Goal: Transaction & Acquisition: Purchase product/service

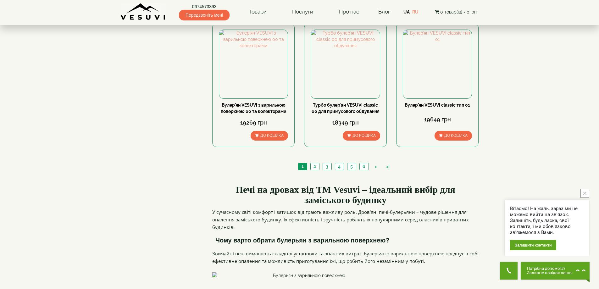
scroll to position [723, 0]
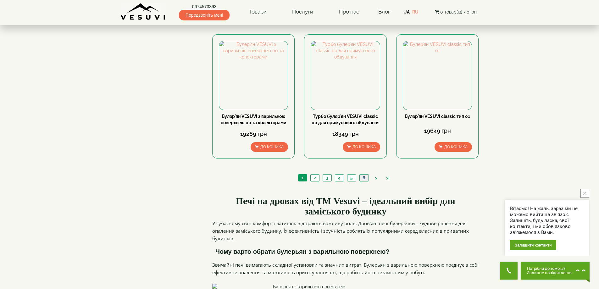
click at [364, 175] on link "6" at bounding box center [364, 178] width 9 height 7
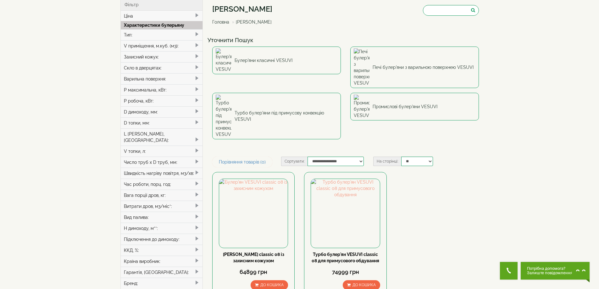
scroll to position [31, 0]
click at [349, 179] on img at bounding box center [345, 213] width 69 height 69
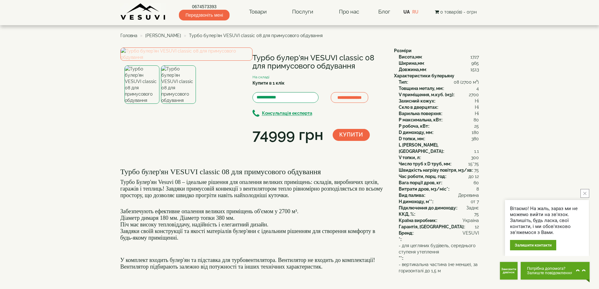
click at [178, 61] on img at bounding box center [186, 53] width 132 height 13
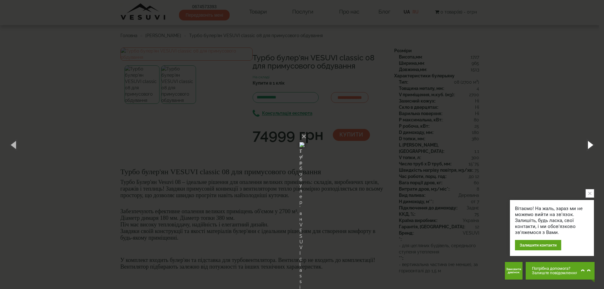
click at [591, 145] on button "button" at bounding box center [590, 144] width 28 height 35
click at [306, 130] on button "×" at bounding box center [303, 137] width 5 height 14
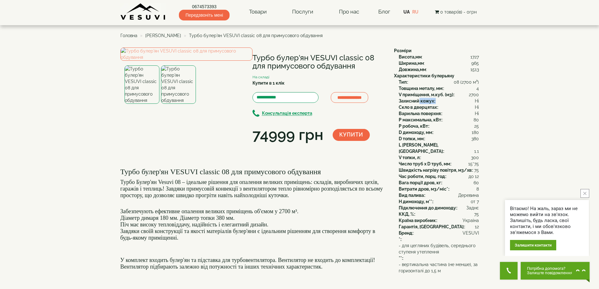
drag, startPoint x: 420, startPoint y: 100, endPoint x: 448, endPoint y: 103, distance: 28.7
click at [448, 103] on div "Захисний кожух: : Ні" at bounding box center [439, 101] width 80 height 6
drag, startPoint x: 401, startPoint y: 82, endPoint x: 414, endPoint y: 82, distance: 13.2
click at [414, 82] on div "Тип: : 08 (2700 м³)" at bounding box center [439, 82] width 80 height 6
click at [461, 82] on span "08 (2700 м³)" at bounding box center [466, 82] width 25 height 6
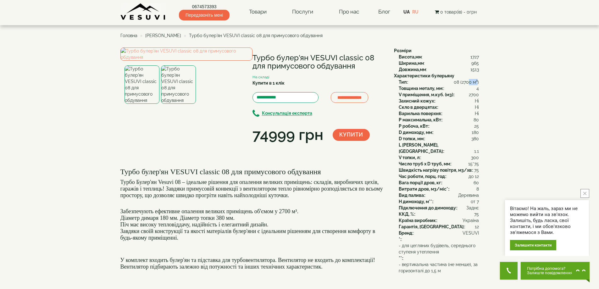
drag, startPoint x: 469, startPoint y: 81, endPoint x: 478, endPoint y: 81, distance: 8.5
click at [478, 81] on span "08 (2700 м³)" at bounding box center [466, 82] width 25 height 6
drag, startPoint x: 471, startPoint y: 94, endPoint x: 479, endPoint y: 95, distance: 8.5
click at [479, 95] on div "**********" at bounding box center [300, 230] width 368 height 366
click at [459, 98] on div "Захисний кожух: : Ні" at bounding box center [439, 101] width 80 height 6
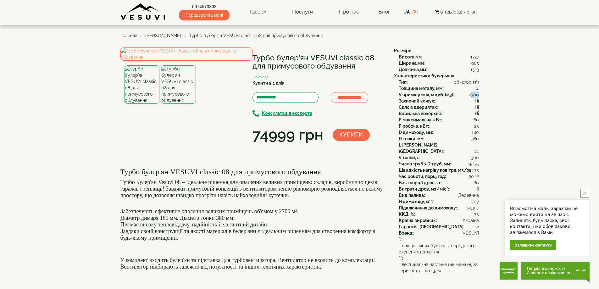
drag, startPoint x: 478, startPoint y: 94, endPoint x: 465, endPoint y: 93, distance: 13.2
click at [479, 94] on span "2700" at bounding box center [474, 95] width 10 height 6
drag, startPoint x: 421, startPoint y: 87, endPoint x: 484, endPoint y: 88, distance: 63.5
click at [484, 88] on body "Магазин Булер'яни VESUVI Мангали від заводу VESUVI Печі для лазні та сауни VESU…" at bounding box center [299, 260] width 599 height 521
drag, startPoint x: 431, startPoint y: 102, endPoint x: 449, endPoint y: 119, distance: 24.7
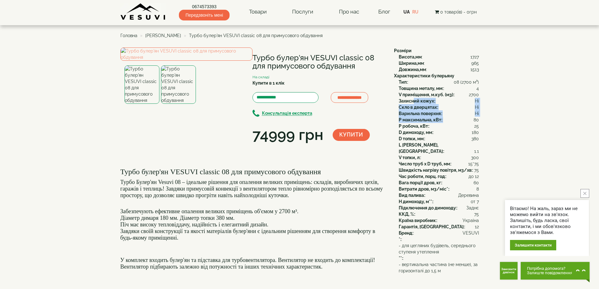
click at [449, 118] on div "Тип: : 08 (2700 м³) Товщина металу, мм: : 4 V приміщення, м.куб. (м3): : 2700 З…" at bounding box center [436, 170] width 85 height 182
click at [449, 120] on div "P максимальна, кВт: : 80" at bounding box center [439, 120] width 80 height 6
click at [434, 123] on div "P робоча, кВт: : 25" at bounding box center [439, 126] width 80 height 6
drag, startPoint x: 421, startPoint y: 128, endPoint x: 430, endPoint y: 132, distance: 10.4
click at [430, 132] on div "Тип: : 08 (2700 м³) Товщина металу, мм: : 4 V приміщення, м.куб. (м3): : 2700 З…" at bounding box center [436, 170] width 85 height 182
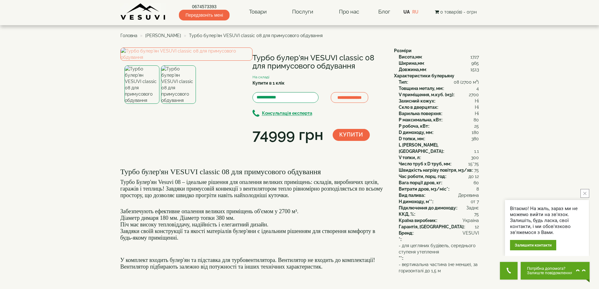
click at [427, 138] on div "D топки, мм: : 380" at bounding box center [439, 139] width 80 height 6
drag, startPoint x: 417, startPoint y: 140, endPoint x: 432, endPoint y: 141, distance: 15.1
click at [432, 141] on div "D топки, мм: : 380" at bounding box center [439, 139] width 80 height 6
drag, startPoint x: 418, startPoint y: 144, endPoint x: 430, endPoint y: 145, distance: 11.4
click at [430, 145] on div "L поліна, м: : 1.1" at bounding box center [439, 148] width 80 height 13
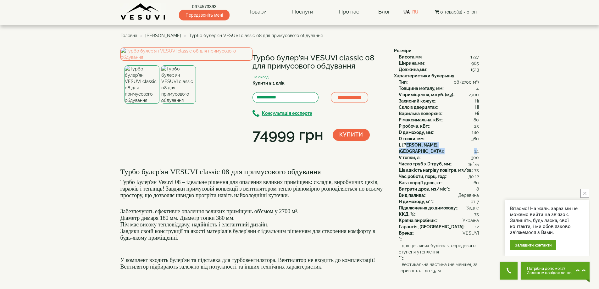
drag, startPoint x: 407, startPoint y: 144, endPoint x: 478, endPoint y: 143, distance: 71.1
click at [478, 143] on div "L поліна, м: : 1.1" at bounding box center [439, 148] width 80 height 13
click at [471, 145] on div "L поліна, м: : 1.1" at bounding box center [439, 148] width 80 height 13
drag, startPoint x: 409, startPoint y: 152, endPoint x: 486, endPoint y: 150, distance: 77.1
click at [486, 150] on body "Магазин Булер'яни VESUVI Мангали від заводу VESUVI Печі для лазні та сауни VESU…" at bounding box center [299, 260] width 599 height 521
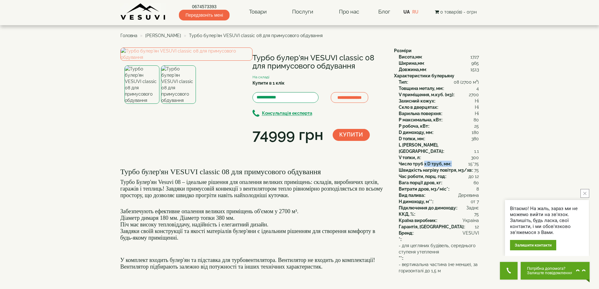
drag, startPoint x: 424, startPoint y: 157, endPoint x: 480, endPoint y: 158, distance: 56.0
click at [480, 158] on div "**********" at bounding box center [300, 230] width 368 height 366
click at [148, 104] on img at bounding box center [142, 84] width 35 height 38
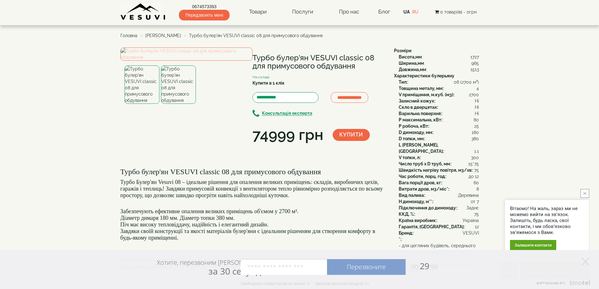
click at [196, 61] on img at bounding box center [186, 53] width 132 height 13
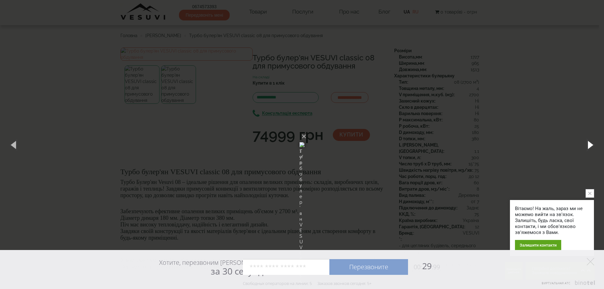
click at [586, 144] on button "button" at bounding box center [590, 144] width 28 height 35
click at [585, 144] on button "button" at bounding box center [590, 144] width 28 height 35
click at [306, 130] on button "×" at bounding box center [303, 137] width 5 height 14
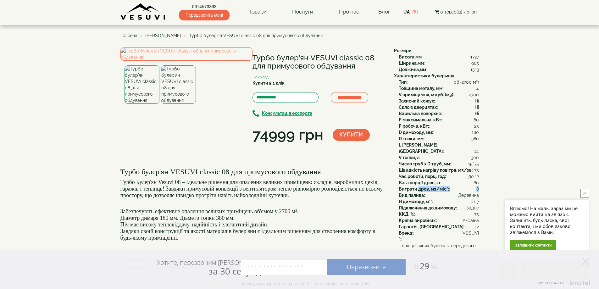
drag, startPoint x: 419, startPoint y: 183, endPoint x: 479, endPoint y: 182, distance: 60.1
click at [479, 186] on div "Витрати дров, м3/міс*: : 8" at bounding box center [439, 189] width 80 height 6
drag, startPoint x: 407, startPoint y: 188, endPoint x: 429, endPoint y: 188, distance: 22.0
click at [429, 192] on div "Вид палива: : Деревина" at bounding box center [439, 195] width 80 height 6
drag, startPoint x: 414, startPoint y: 196, endPoint x: 449, endPoint y: 196, distance: 35.2
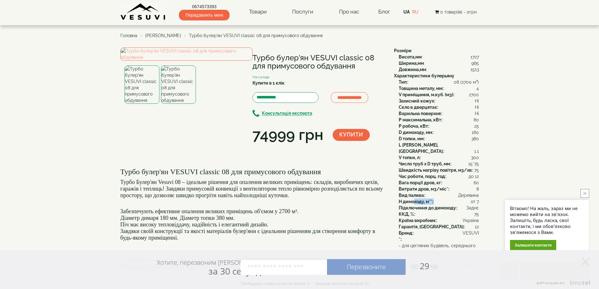
click at [449, 198] on div "H димоходу, м**: : от 7" at bounding box center [439, 201] width 80 height 6
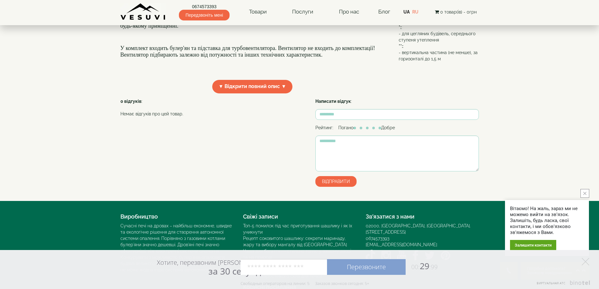
scroll to position [220, 0]
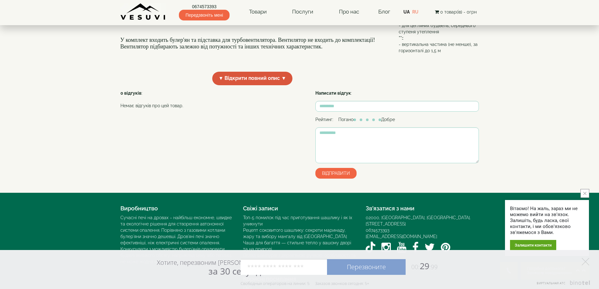
click at [281, 85] on span "▼ Відкрити повний опис ▼" at bounding box center [252, 79] width 81 height 14
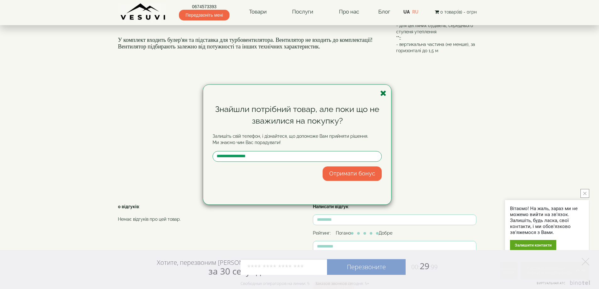
click at [384, 93] on icon "button" at bounding box center [383, 93] width 6 height 8
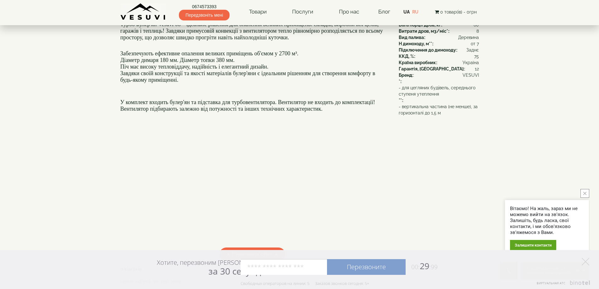
scroll to position [157, 0]
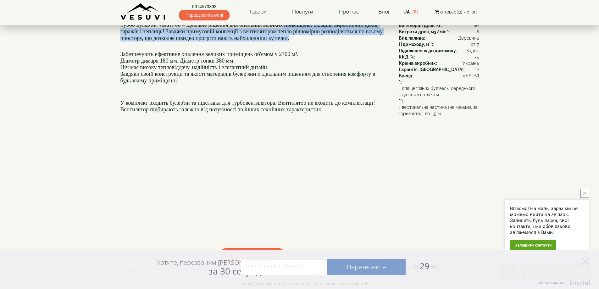
drag, startPoint x: 300, startPoint y: 84, endPoint x: 348, endPoint y: 98, distance: 50.0
click at [348, 41] on h4 "Турбо Булер'ян Vesuvi 08 – ідеальне рішення для опалення великих приміщень: скл…" at bounding box center [252, 32] width 264 height 20
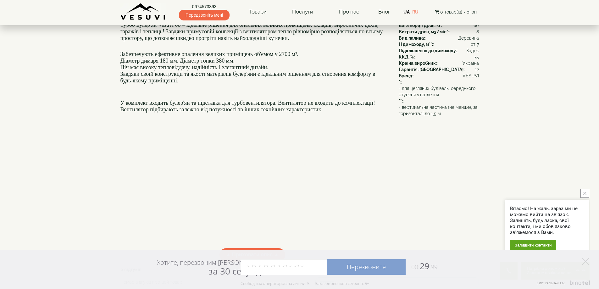
click at [335, 106] on div "Турбо булер'ян VESUVI classic 08 для примусового обдування Турбо Булер'ян Vesuv…" at bounding box center [252, 123] width 264 height 239
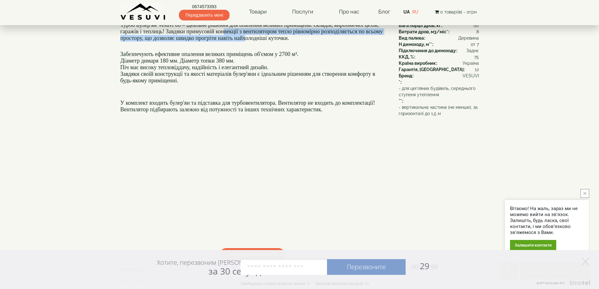
drag, startPoint x: 294, startPoint y: 90, endPoint x: 356, endPoint y: 100, distance: 62.7
click at [356, 41] on font "Турбо Булер'ян Vesuvi 08 – ідеальне рішення для опалення великих приміщень: скл…" at bounding box center [251, 32] width 263 height 20
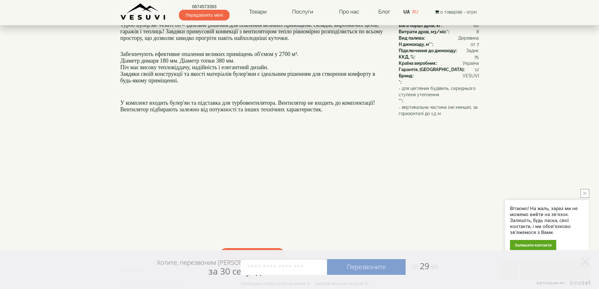
click at [349, 106] on div "Турбо булер'ян VESUVI classic 08 для примусового обдування Турбо Булер'ян Vesuv…" at bounding box center [252, 123] width 264 height 239
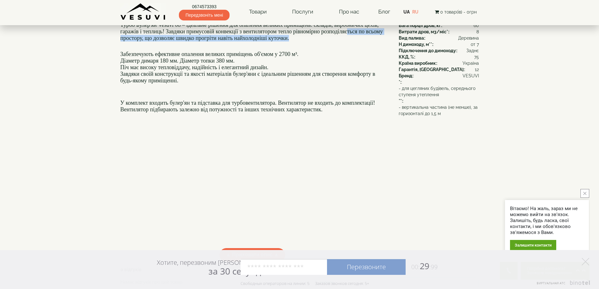
drag, startPoint x: 179, startPoint y: 95, endPoint x: 282, endPoint y: 111, distance: 104.4
click at [282, 111] on div "Турбо булер'ян VESUVI classic 08 для примусового обдування Турбо Булер'ян Vesuv…" at bounding box center [252, 123] width 264 height 239
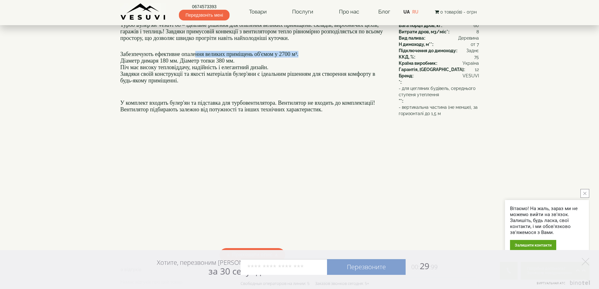
drag, startPoint x: 203, startPoint y: 118, endPoint x: 349, endPoint y: 118, distance: 146.3
click at [349, 90] on h4 "Забезпечують ефективне опалення великих приміщень об'ємом у 2700 м³. Діаметр ди…" at bounding box center [252, 68] width 264 height 46
drag, startPoint x: 152, startPoint y: 123, endPoint x: 263, endPoint y: 125, distance: 111.1
click at [263, 90] on h4 "Забезпечують ефективне опалення великих приміщень об'ємом у 2700 м³. Діаметр ди…" at bounding box center [252, 68] width 264 height 46
click at [240, 70] on font "Піч має високу тепловіддачу, надійність і елегантний дизайн." at bounding box center [194, 67] width 148 height 6
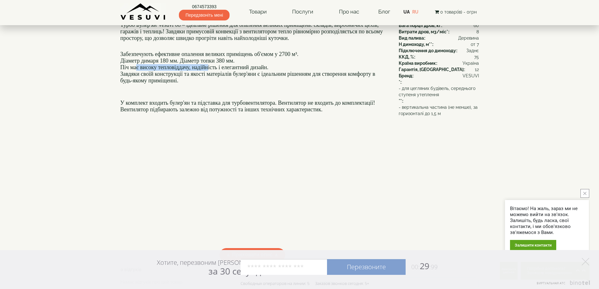
drag, startPoint x: 137, startPoint y: 130, endPoint x: 216, endPoint y: 131, distance: 78.6
click at [216, 70] on font "Піч має високу тепловіддачу, надійність і елегантний дизайн." at bounding box center [194, 67] width 148 height 6
click at [215, 70] on font "Піч має високу тепловіддачу, надійність і елегантний дизайн." at bounding box center [194, 67] width 148 height 6
drag, startPoint x: 254, startPoint y: 131, endPoint x: 292, endPoint y: 131, distance: 38.1
click at [292, 90] on h4 "Забезпечують ефективне опалення великих приміщень об'ємом у 2700 м³. Діаметр ди…" at bounding box center [252, 68] width 264 height 46
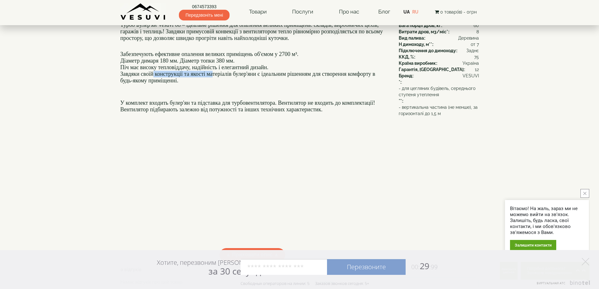
drag, startPoint x: 173, startPoint y: 135, endPoint x: 240, endPoint y: 136, distance: 66.4
click at [232, 84] on font "Завдяки своїй конструкції та якості матеріалів булер'яни є ідеальним рішенням д…" at bounding box center [247, 77] width 255 height 13
drag, startPoint x: 257, startPoint y: 135, endPoint x: 351, endPoint y: 138, distance: 93.8
click at [351, 84] on font "Завдяки своїй конструкції та якості матеріалів булер'яни є ідеальним рішенням д…" at bounding box center [247, 77] width 255 height 13
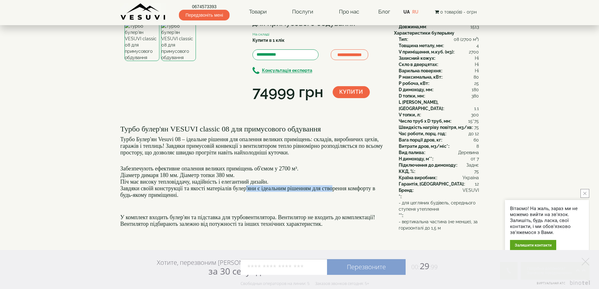
scroll to position [31, 0]
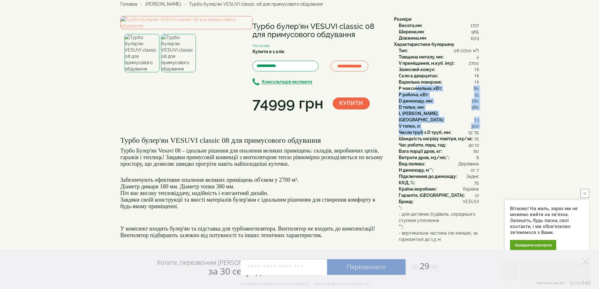
drag, startPoint x: 416, startPoint y: 88, endPoint x: 423, endPoint y: 124, distance: 37.0
click at [423, 124] on div "Тип: : 08 (2700 м³) Товщина металу, мм: : 4 V приміщення, м.куб. (м3): : 2700 З…" at bounding box center [436, 138] width 85 height 182
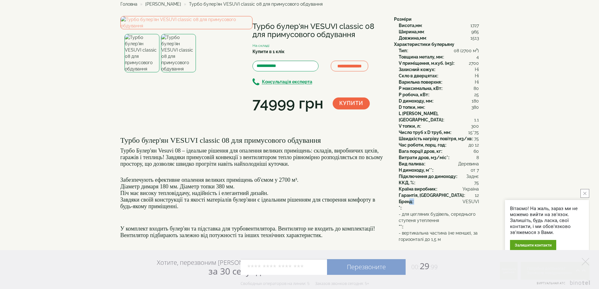
drag, startPoint x: 409, startPoint y: 196, endPoint x: 485, endPoint y: 195, distance: 75.5
click at [485, 195] on body "Магазин Булер'яни VESUVI Мангали від заводу VESUVI Печі для лазні та сауни VESU…" at bounding box center [299, 286] width 599 height 635
drag, startPoint x: 417, startPoint y: 144, endPoint x: 440, endPoint y: 144, distance: 23.6
click at [440, 149] on b "Вага порції дров, кг:" at bounding box center [420, 151] width 43 height 5
drag, startPoint x: 411, startPoint y: 139, endPoint x: 477, endPoint y: 136, distance: 66.5
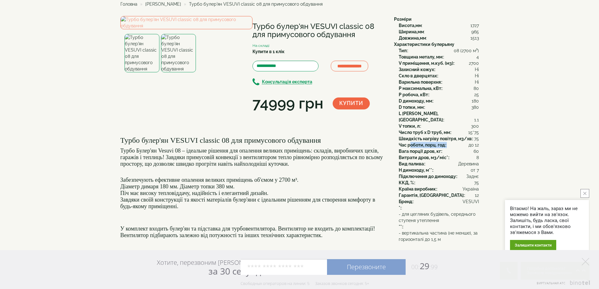
click at [481, 136] on div "**********" at bounding box center [300, 255] width 368 height 479
drag, startPoint x: 423, startPoint y: 131, endPoint x: 480, endPoint y: 133, distance: 57.0
click at [480, 133] on div "**********" at bounding box center [300, 255] width 368 height 479
drag, startPoint x: 416, startPoint y: 125, endPoint x: 476, endPoint y: 125, distance: 60.1
click at [480, 126] on div "**********" at bounding box center [300, 255] width 368 height 479
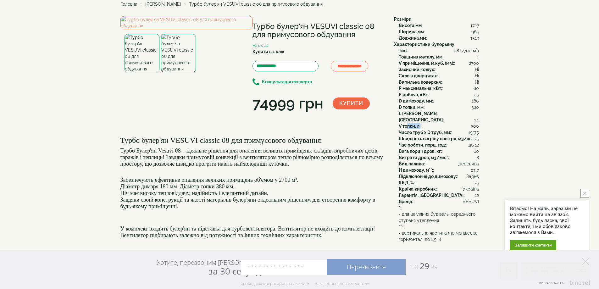
drag, startPoint x: 407, startPoint y: 120, endPoint x: 421, endPoint y: 120, distance: 14.5
click at [421, 123] on div "V топки, л: : 300" at bounding box center [439, 126] width 80 height 6
drag, startPoint x: 414, startPoint y: 57, endPoint x: 427, endPoint y: 59, distance: 13.0
click at [427, 59] on b "Товщина металу, мм:" at bounding box center [421, 56] width 45 height 5
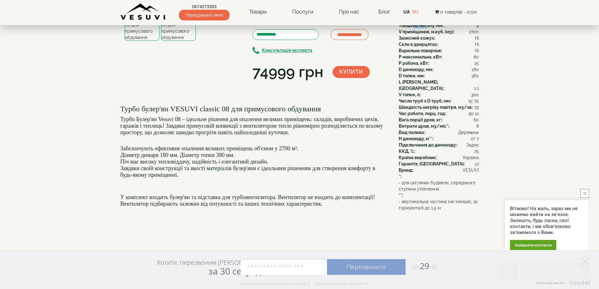
scroll to position [0, 0]
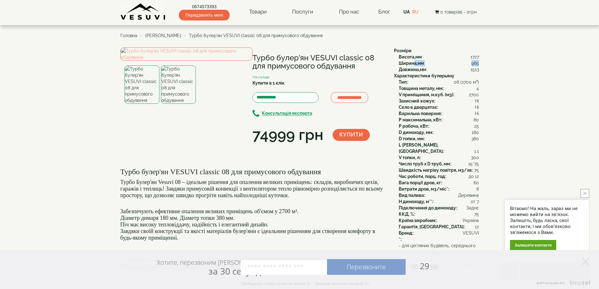
drag, startPoint x: 414, startPoint y: 64, endPoint x: 478, endPoint y: 64, distance: 64.2
click at [478, 64] on div "Ширина,мм : 965" at bounding box center [439, 63] width 80 height 6
drag, startPoint x: 469, startPoint y: 58, endPoint x: 481, endPoint y: 58, distance: 12.0
click at [481, 58] on div "**********" at bounding box center [300, 286] width 368 height 479
click at [478, 58] on div "**********" at bounding box center [300, 286] width 368 height 479
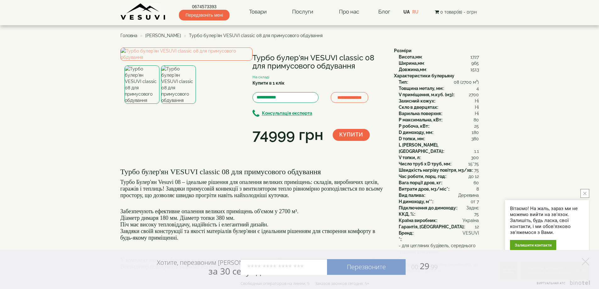
drag, startPoint x: 471, startPoint y: 71, endPoint x: 481, endPoint y: 71, distance: 10.1
click at [481, 71] on div "**********" at bounding box center [300, 286] width 368 height 479
drag, startPoint x: 472, startPoint y: 71, endPoint x: 482, endPoint y: 71, distance: 10.4
click at [482, 71] on div "**********" at bounding box center [300, 286] width 368 height 479
drag, startPoint x: 469, startPoint y: 84, endPoint x: 475, endPoint y: 84, distance: 6.0
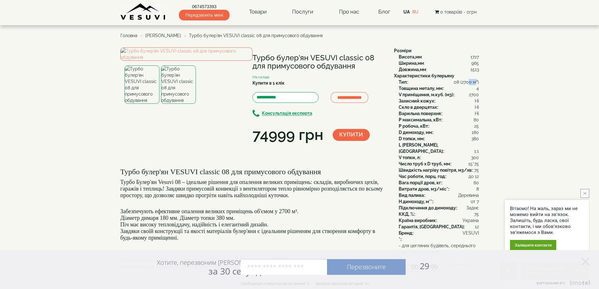
click at [475, 84] on span "08 (2700 м³)" at bounding box center [466, 82] width 25 height 6
click at [449, 101] on div "Захисний кожух: : Ні" at bounding box center [439, 101] width 80 height 6
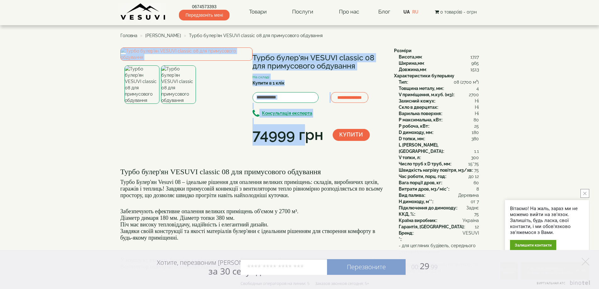
drag, startPoint x: 250, startPoint y: 137, endPoint x: 290, endPoint y: 141, distance: 40.1
click at [306, 137] on div "**********" at bounding box center [254, 96] width 269 height 98
click at [296, 143] on div "74999 грн" at bounding box center [288, 134] width 71 height 21
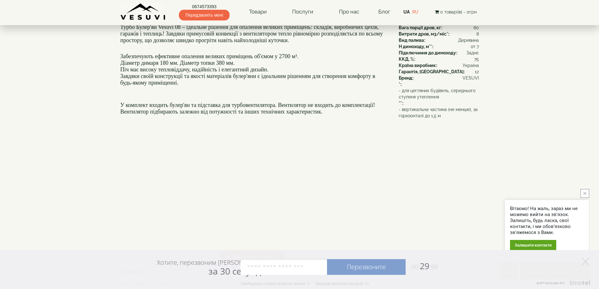
scroll to position [157, 0]
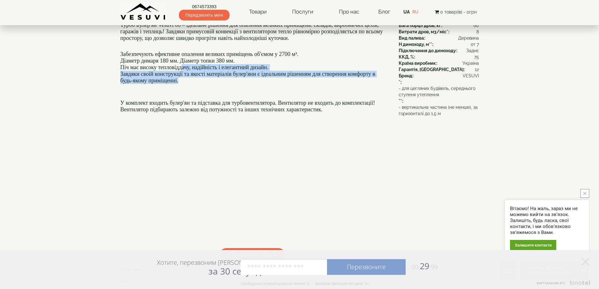
drag, startPoint x: 233, startPoint y: 131, endPoint x: 276, endPoint y: 145, distance: 45.4
click at [276, 90] on h4 "Забезпечують ефективне опалення великих приміщень об'ємом у 2700 м³. Діаметр ди…" at bounding box center [252, 68] width 264 height 46
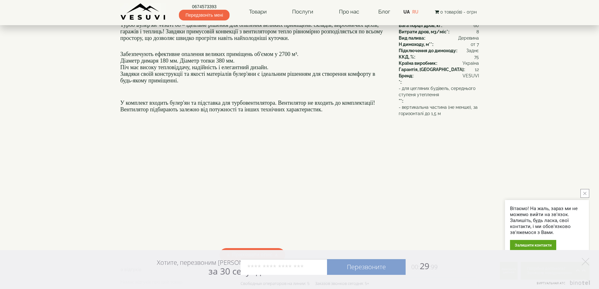
click at [257, 90] on h4 "Забезпечують ефективне опалення великих приміщень об'ємом у 2700 м³. Діаметр ди…" at bounding box center [252, 68] width 264 height 46
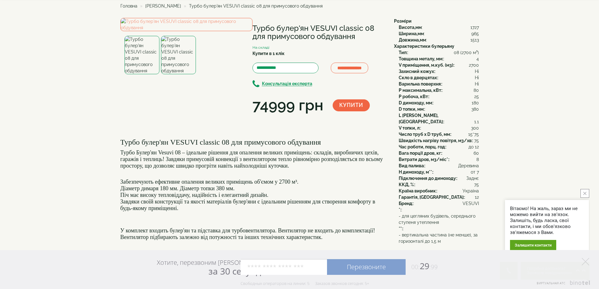
scroll to position [0, 0]
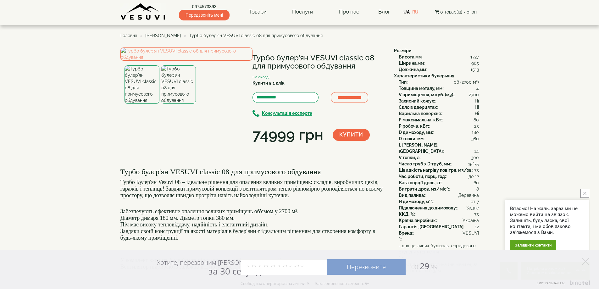
drag, startPoint x: 252, startPoint y: 59, endPoint x: 380, endPoint y: 68, distance: 128.7
click at [380, 68] on div "**********" at bounding box center [254, 96] width 269 height 98
click at [348, 65] on h1 "Турбо булер'ян VESUVI classic 08 для примусового обдування" at bounding box center [319, 62] width 132 height 17
drag, startPoint x: 361, startPoint y: 68, endPoint x: 271, endPoint y: 64, distance: 90.3
click at [272, 65] on h1 "Турбо булер'ян VESUVI classic 08 для примусового обдування" at bounding box center [319, 62] width 132 height 17
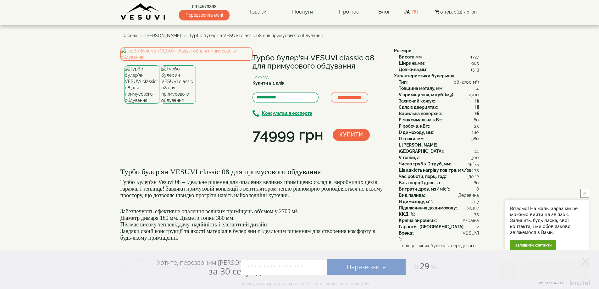
drag, startPoint x: 256, startPoint y: 58, endPoint x: 360, endPoint y: 64, distance: 104.0
click at [360, 64] on h1 "Турбо булер'ян VESUVI classic 08 для примусового обдування" at bounding box center [319, 62] width 132 height 17
click at [358, 64] on h1 "Турбо булер'ян VESUVI classic 08 для примусового обдування" at bounding box center [319, 62] width 132 height 17
drag, startPoint x: 253, startPoint y: 58, endPoint x: 360, endPoint y: 65, distance: 107.9
click at [360, 65] on h1 "Турбо булер'ян VESUVI classic 08 для примусового обдування" at bounding box center [319, 62] width 132 height 17
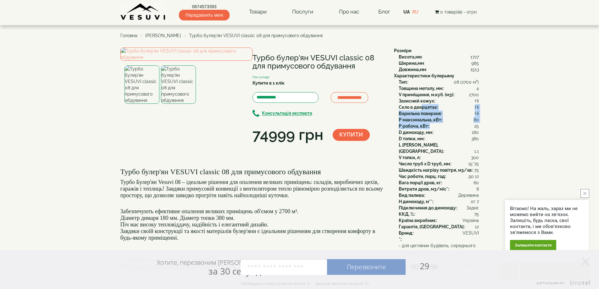
drag, startPoint x: 440, startPoint y: 122, endPoint x: 446, endPoint y: 126, distance: 7.1
click at [446, 126] on div "Тип: : 08 (2700 м³) Товщина металу, мм: : 4 V приміщення, м.куб. (м3): : 2700 З…" at bounding box center [436, 170] width 85 height 182
click at [435, 132] on div "D димоходу, мм: : 180" at bounding box center [439, 132] width 80 height 6
drag, startPoint x: 413, startPoint y: 133, endPoint x: 435, endPoint y: 134, distance: 22.7
click at [435, 134] on div "D димоходу, мм: : 180" at bounding box center [439, 132] width 80 height 6
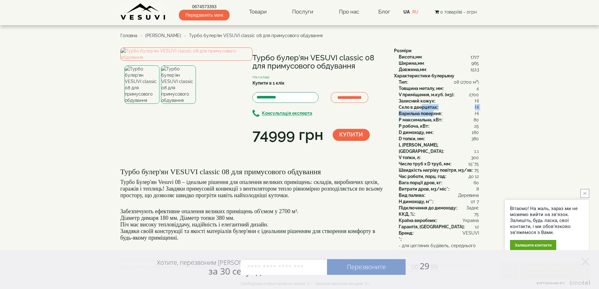
drag, startPoint x: 421, startPoint y: 105, endPoint x: 433, endPoint y: 112, distance: 14.5
click at [433, 112] on div "Тип: : 08 (2700 м³) Товщина металу, мм: : 4 V приміщення, м.куб. (м3): : 2700 З…" at bounding box center [436, 170] width 85 height 182
click at [412, 96] on b "V приміщення, м.куб. (м3):" at bounding box center [426, 94] width 55 height 5
drag, startPoint x: 400, startPoint y: 101, endPoint x: 481, endPoint y: 101, distance: 80.5
click at [481, 101] on div "**********" at bounding box center [300, 286] width 368 height 479
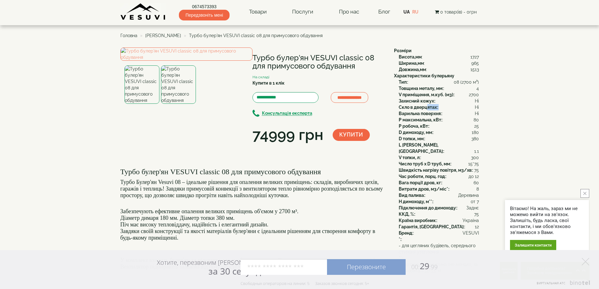
drag, startPoint x: 478, startPoint y: 107, endPoint x: 423, endPoint y: 109, distance: 55.4
click at [426, 109] on div "**********" at bounding box center [300, 286] width 368 height 479
drag, startPoint x: 270, startPoint y: 59, endPoint x: 388, endPoint y: 68, distance: 118.3
click at [388, 68] on div "**********" at bounding box center [254, 96] width 269 height 98
drag, startPoint x: 361, startPoint y: 67, endPoint x: 248, endPoint y: 59, distance: 112.8
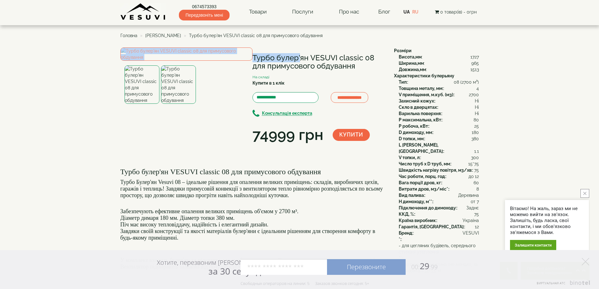
click at [248, 59] on div "**********" at bounding box center [254, 96] width 269 height 98
click at [264, 60] on h1 "Турбо булер'ян VESUVI classic 08 для примусового обдування" at bounding box center [319, 62] width 132 height 17
drag, startPoint x: 261, startPoint y: 58, endPoint x: 369, endPoint y: 64, distance: 108.1
click at [369, 64] on h1 "Турбо булер'ян VESUVI classic 08 для примусового обдування" at bounding box center [319, 62] width 132 height 17
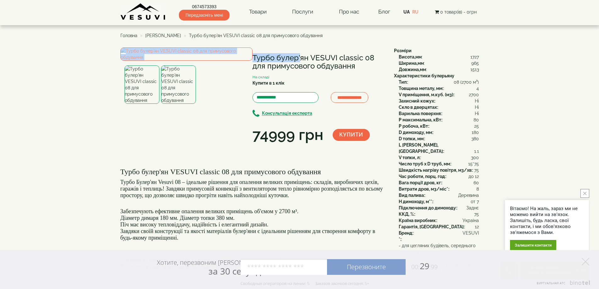
drag, startPoint x: 351, startPoint y: 57, endPoint x: 376, endPoint y: 69, distance: 27.7
click at [376, 69] on h1 "Турбо булер'ян VESUVI classic 08 для примусового обдування" at bounding box center [319, 62] width 132 height 17
click at [304, 65] on h1 "Турбо булер'ян VESUVI classic 08 для примусового обдування" at bounding box center [319, 62] width 132 height 17
click at [175, 104] on img at bounding box center [178, 84] width 35 height 38
click at [148, 104] on img at bounding box center [142, 84] width 35 height 38
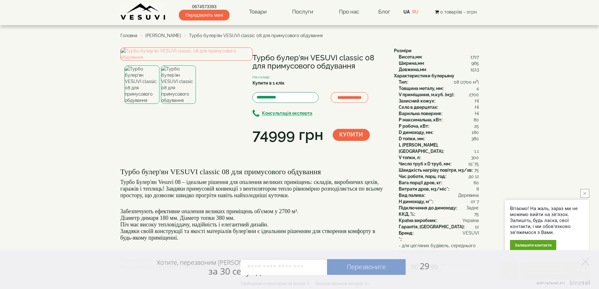
click at [181, 104] on img at bounding box center [178, 84] width 35 height 38
drag, startPoint x: 250, startPoint y: 58, endPoint x: 357, endPoint y: 68, distance: 107.1
click at [357, 68] on div "**********" at bounding box center [254, 96] width 269 height 98
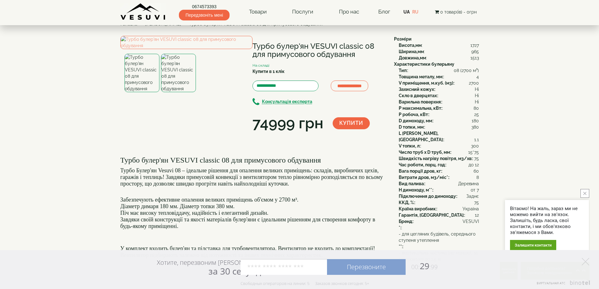
scroll to position [3, 0]
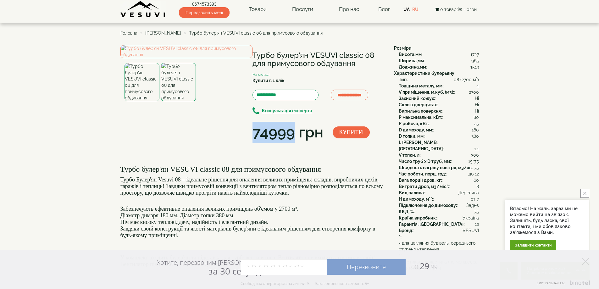
drag, startPoint x: 294, startPoint y: 136, endPoint x: 253, endPoint y: 136, distance: 41.5
click at [253, 136] on div "74999 грн" at bounding box center [288, 132] width 71 height 21
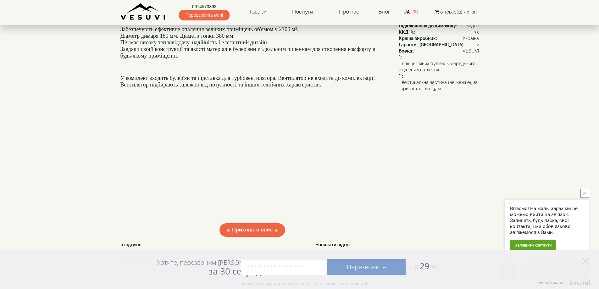
scroll to position [128, 0]
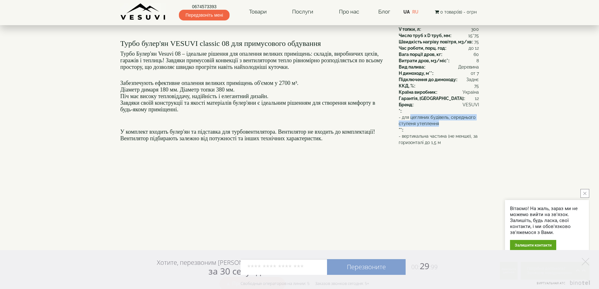
drag, startPoint x: 416, startPoint y: 111, endPoint x: 438, endPoint y: 117, distance: 23.0
click at [438, 117] on span "- для цегляних будівель, середнього ступеня утеплення" at bounding box center [439, 120] width 80 height 13
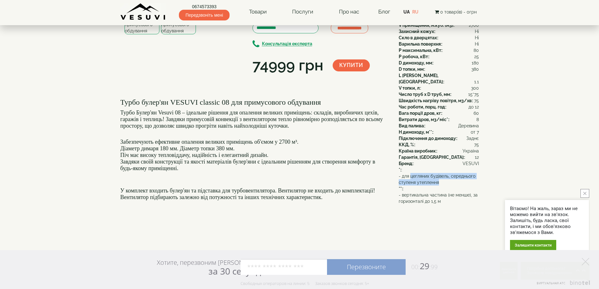
scroll to position [0, 0]
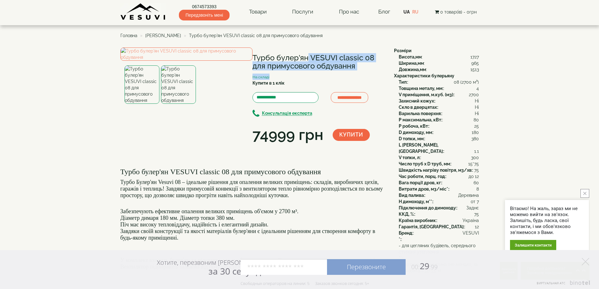
drag, startPoint x: 269, startPoint y: 57, endPoint x: 366, endPoint y: 73, distance: 98.6
click at [366, 73] on div "**********" at bounding box center [319, 96] width 132 height 98
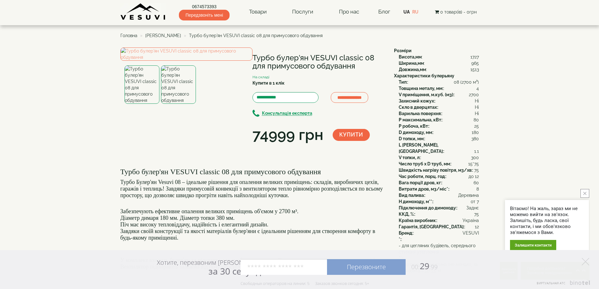
click at [413, 78] on div "Характеристики булерьяну" at bounding box center [436, 76] width 85 height 6
drag, startPoint x: 414, startPoint y: 89, endPoint x: 455, endPoint y: 114, distance: 48.3
click at [463, 114] on div "Тип: : 08 (2700 м³) Товщина металу, мм: : 4 V приміщення, м.куб. (м3): : 2700 З…" at bounding box center [436, 170] width 85 height 182
click at [405, 130] on b "D димоходу, мм:" at bounding box center [416, 132] width 34 height 5
drag, startPoint x: 397, startPoint y: 134, endPoint x: 454, endPoint y: 134, distance: 57.2
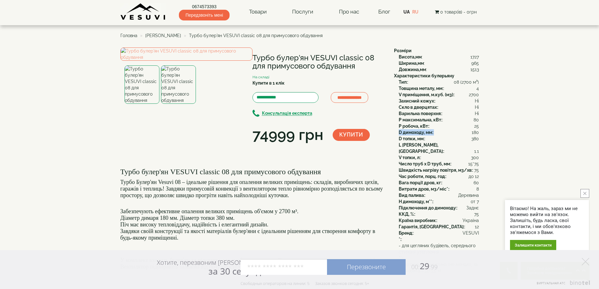
click at [454, 134] on div "Тип: : 08 (2700 м³) Товщина металу, мм: : 4 V приміщення, м.куб. (м3): : 2700 З…" at bounding box center [436, 170] width 85 height 182
drag, startPoint x: 399, startPoint y: 138, endPoint x: 440, endPoint y: 139, distance: 40.3
click at [440, 139] on div "D топки, мм: : 380" at bounding box center [439, 139] width 80 height 6
drag, startPoint x: 424, startPoint y: 108, endPoint x: 448, endPoint y: 109, distance: 24.6
click at [448, 109] on div "Скло в дверцятах: : Ні" at bounding box center [439, 107] width 80 height 6
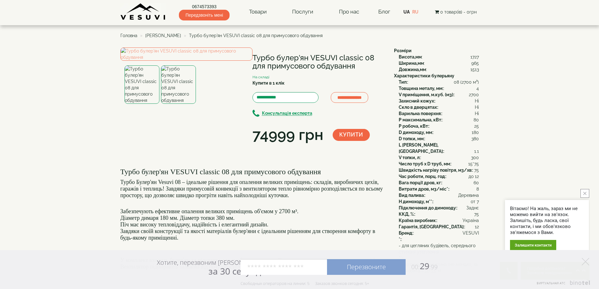
click at [409, 107] on b "Скло в дверцятах:" at bounding box center [418, 107] width 39 height 5
drag, startPoint x: 407, startPoint y: 107, endPoint x: 440, endPoint y: 108, distance: 33.0
click at [440, 108] on div "Скло в дверцятах: : Ні" at bounding box center [439, 107] width 80 height 6
drag, startPoint x: 256, startPoint y: 139, endPoint x: 309, endPoint y: 143, distance: 53.3
click at [309, 143] on div "74999 грн" at bounding box center [288, 134] width 71 height 21
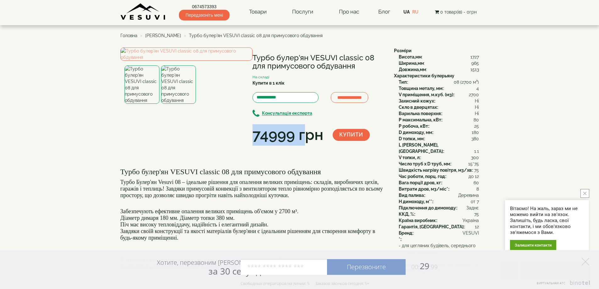
click at [142, 104] on img at bounding box center [142, 84] width 35 height 38
click at [266, 138] on div "74999 грн" at bounding box center [288, 134] width 71 height 21
click at [260, 137] on div "74999 грн" at bounding box center [288, 134] width 71 height 21
click at [182, 61] on img at bounding box center [186, 53] width 132 height 13
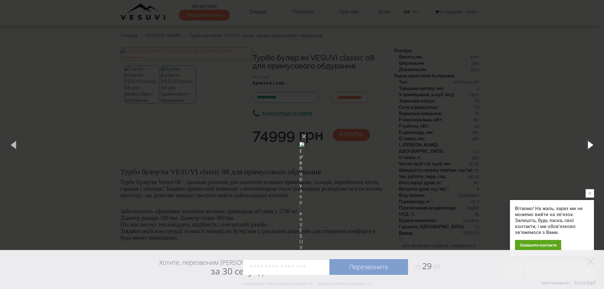
click at [589, 144] on button "button" at bounding box center [590, 144] width 28 height 35
click at [588, 144] on button "button" at bounding box center [590, 144] width 28 height 35
click at [306, 130] on button "×" at bounding box center [303, 137] width 5 height 14
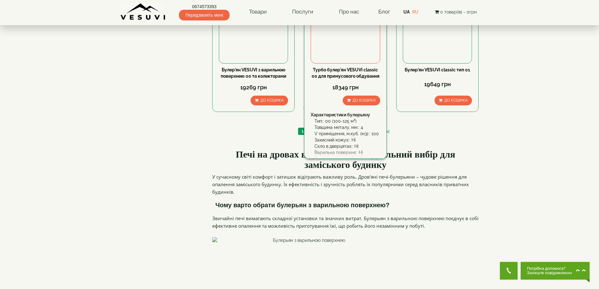
scroll to position [723, 0]
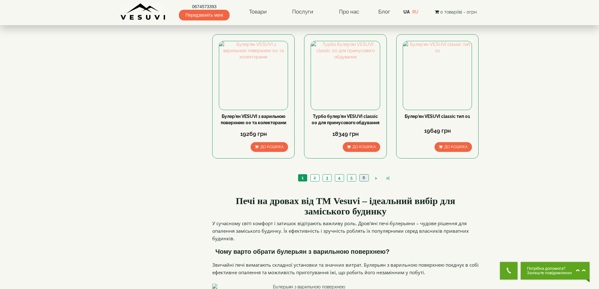
click at [363, 175] on link "6" at bounding box center [364, 178] width 9 height 7
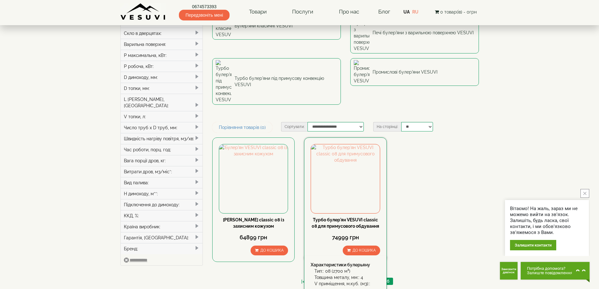
scroll to position [120, 0]
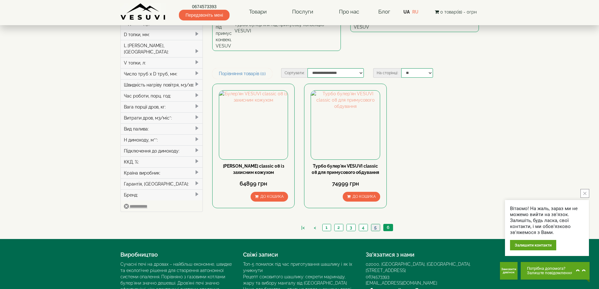
click at [376, 224] on link "5" at bounding box center [375, 227] width 9 height 7
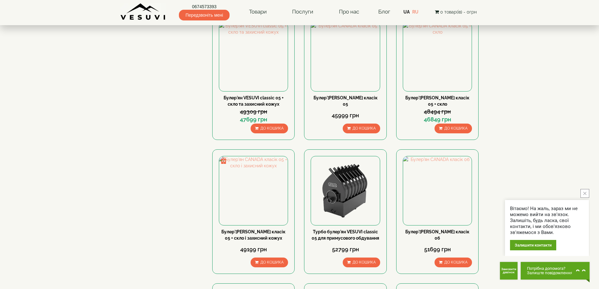
scroll to position [318, 0]
